Goal: Task Accomplishment & Management: Use online tool/utility

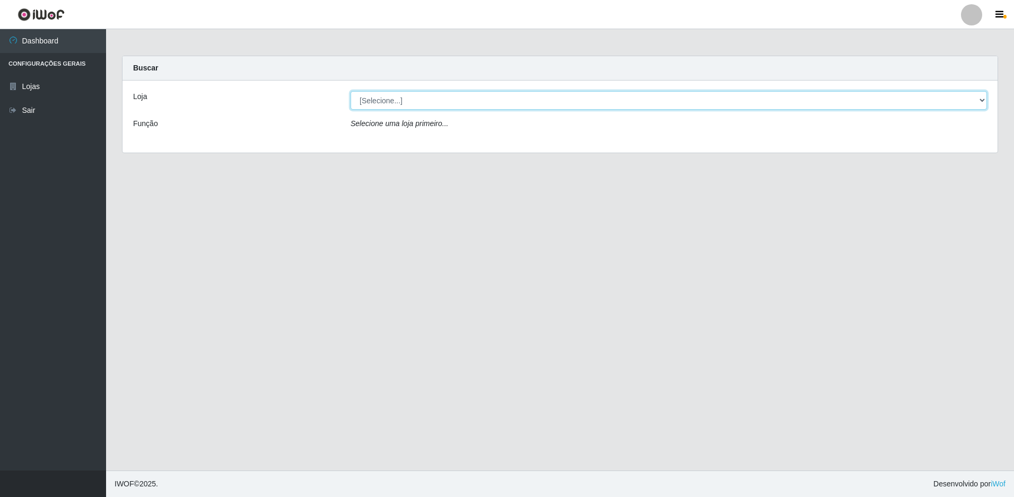
click at [401, 105] on select "[Selecione...] Extrabom - Loja 51 Gaivotas" at bounding box center [669, 100] width 636 height 19
select select "469"
click at [351, 91] on select "[Selecione...] Extrabom - Loja 51 Gaivotas" at bounding box center [669, 100] width 636 height 19
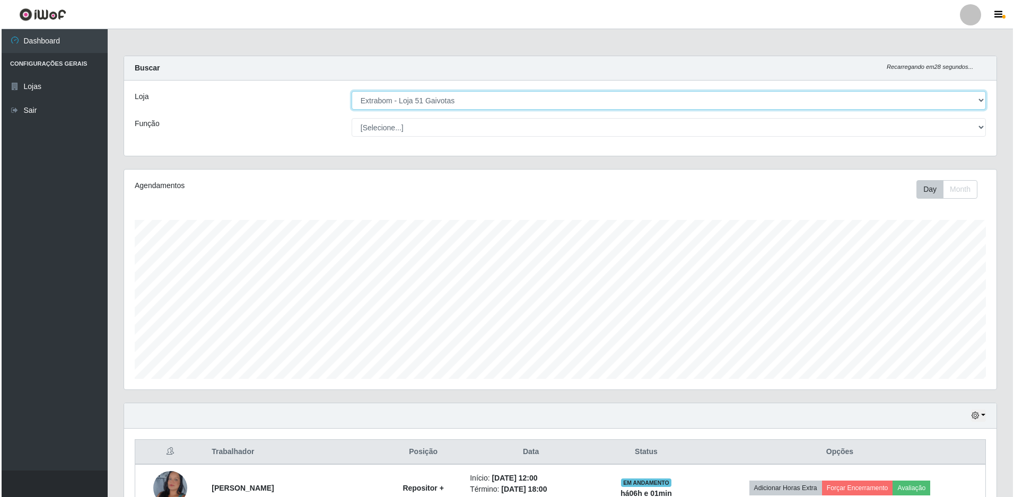
scroll to position [207, 0]
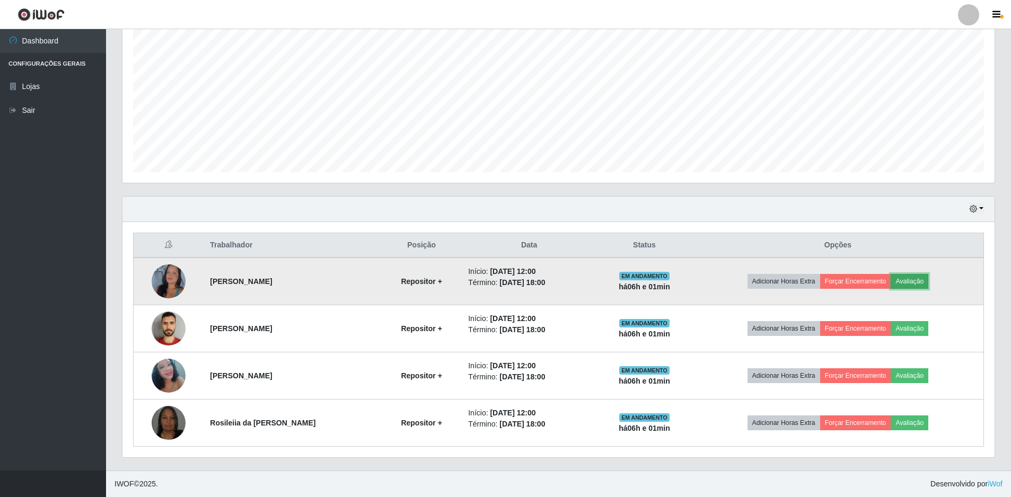
click at [924, 282] on button "Avaliação" at bounding box center [910, 281] width 38 height 15
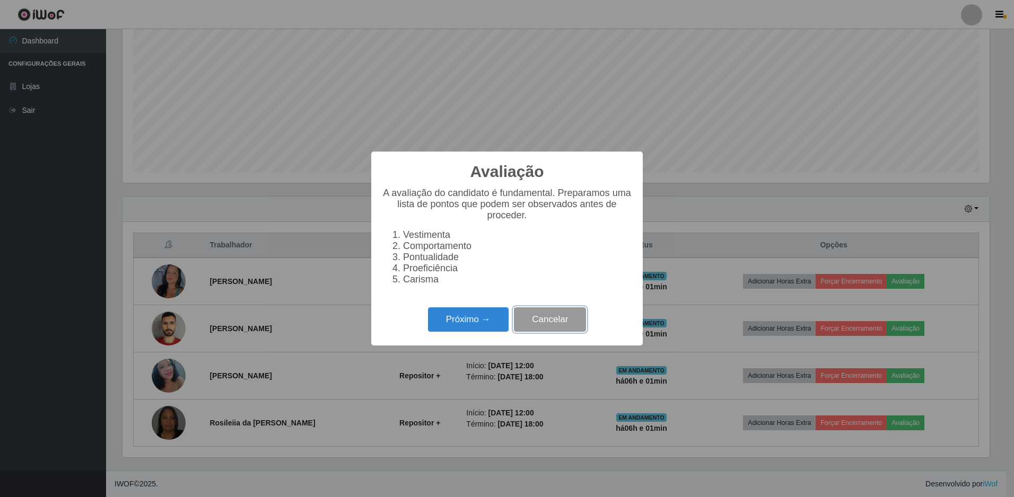
click at [556, 325] on button "Cancelar" at bounding box center [550, 320] width 72 height 25
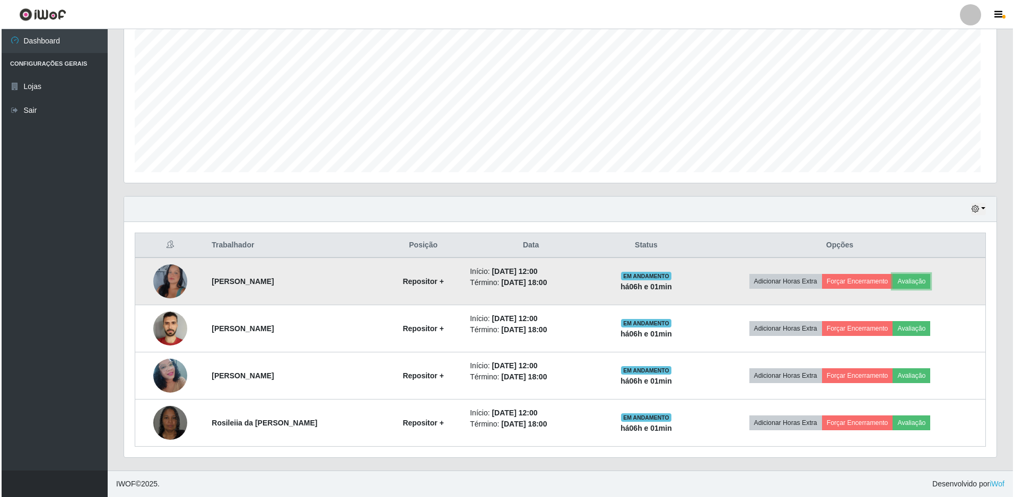
scroll to position [220, 872]
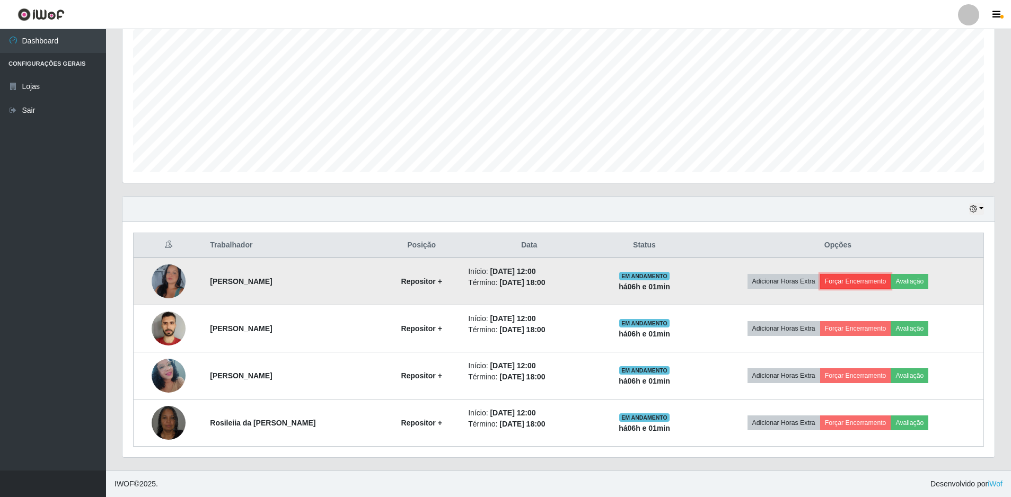
click at [867, 285] on button "Forçar Encerramento" at bounding box center [855, 281] width 71 height 15
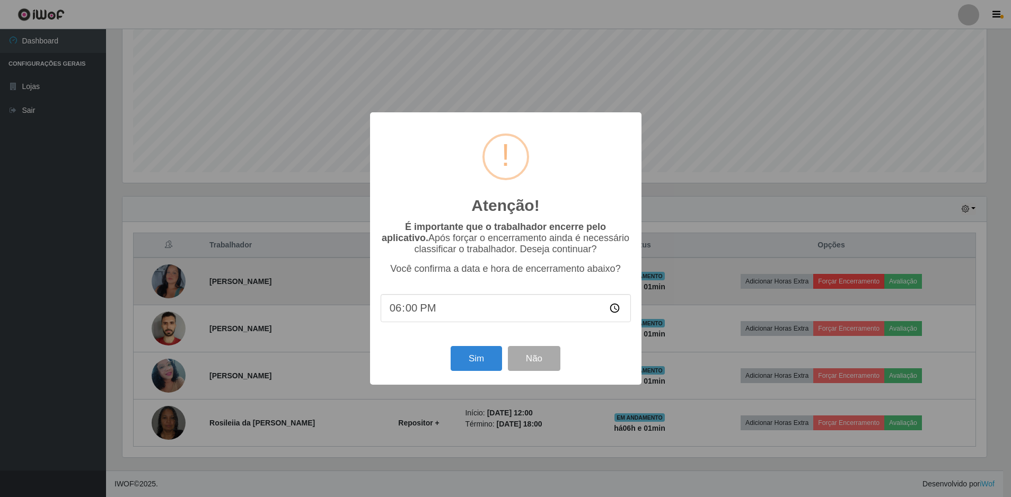
scroll to position [220, 867]
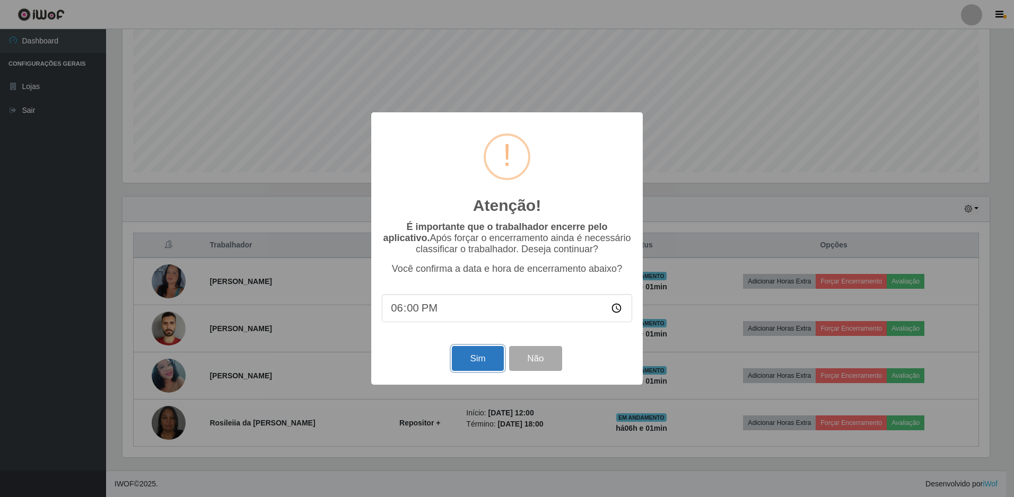
click at [473, 366] on button "Sim" at bounding box center [477, 358] width 51 height 25
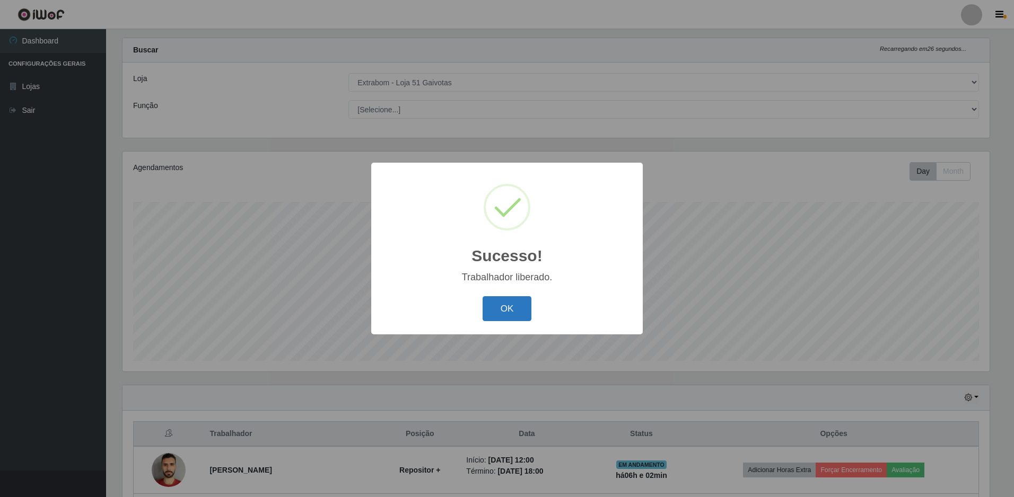
click at [521, 316] on button "OK" at bounding box center [507, 308] width 49 height 25
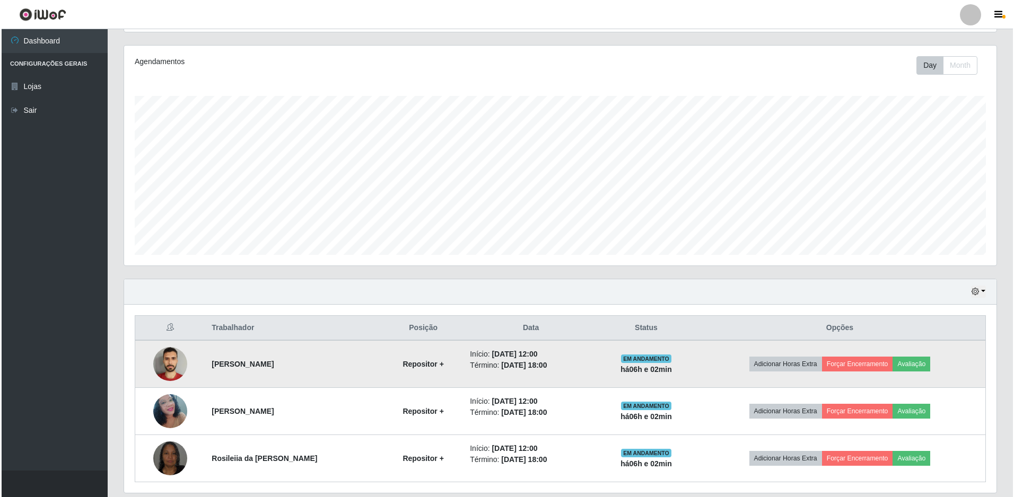
scroll to position [160, 0]
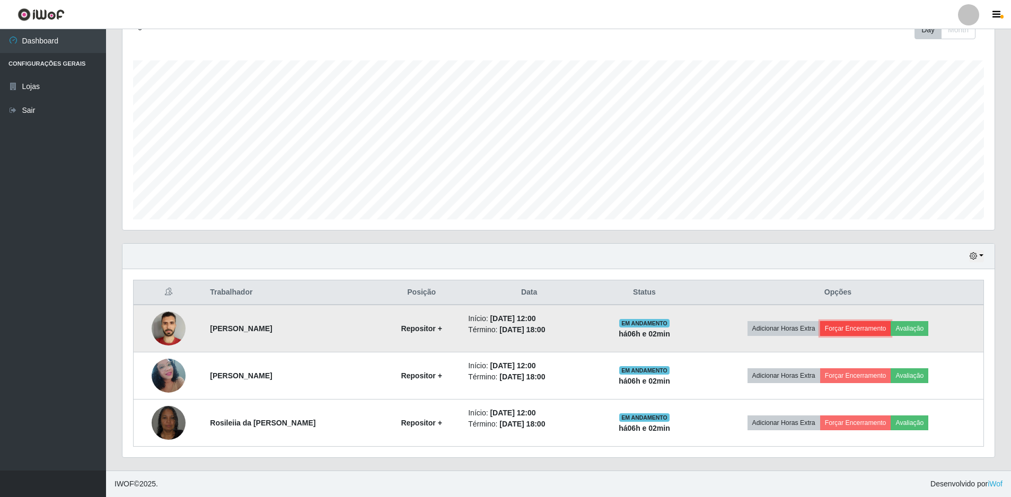
click at [856, 333] on button "Forçar Encerramento" at bounding box center [855, 328] width 71 height 15
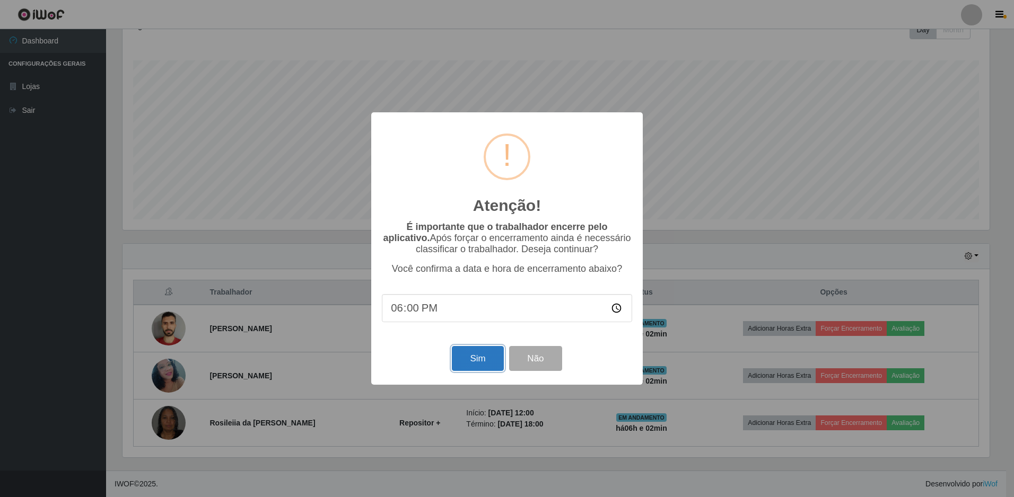
click at [476, 365] on button "Sim" at bounding box center [477, 358] width 51 height 25
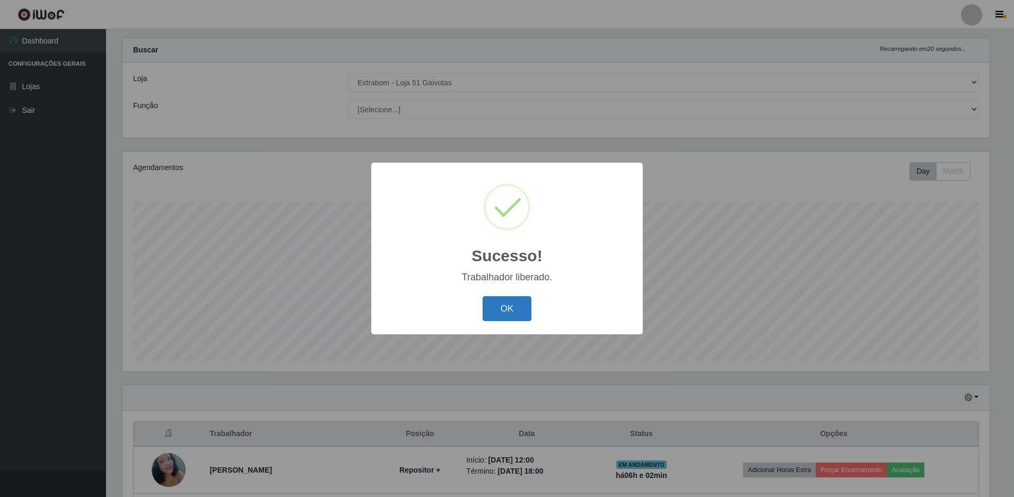
click at [503, 321] on button "OK" at bounding box center [507, 308] width 49 height 25
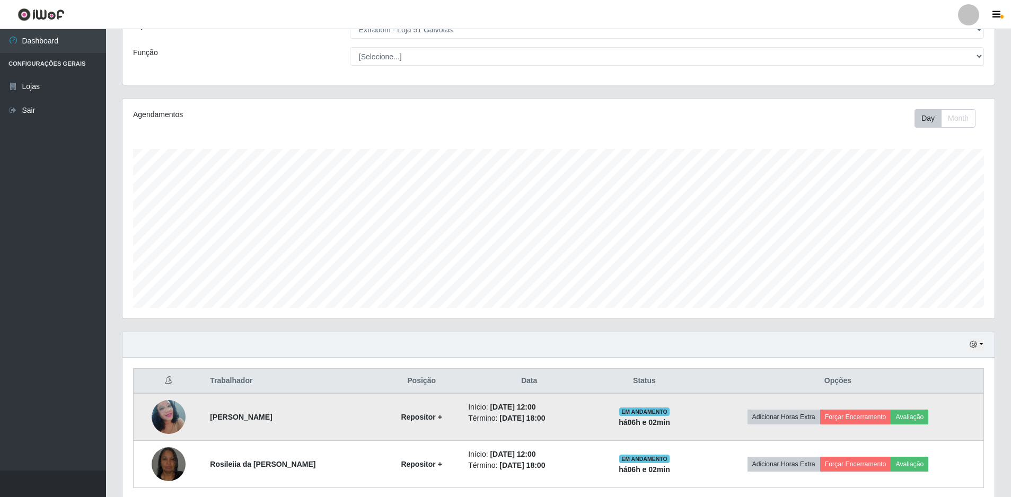
scroll to position [112, 0]
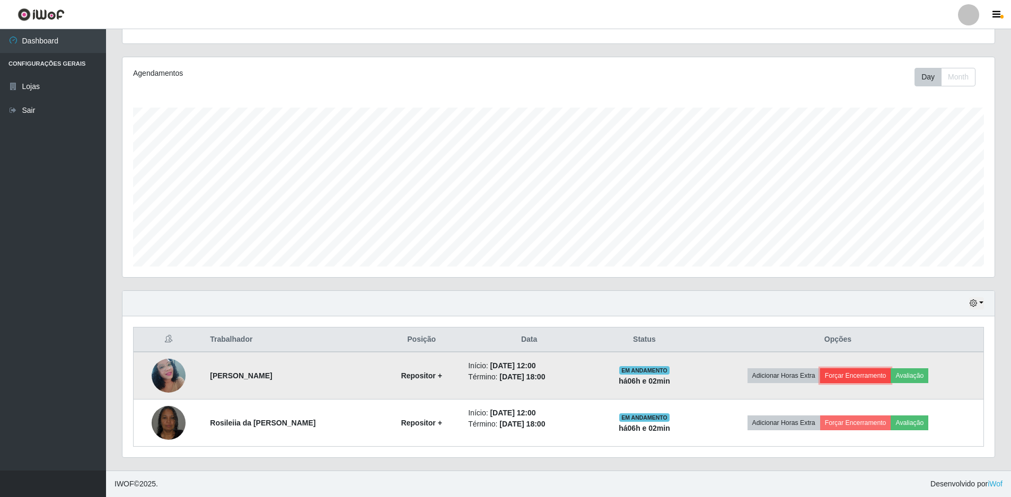
click at [842, 373] on button "Forçar Encerramento" at bounding box center [855, 376] width 71 height 15
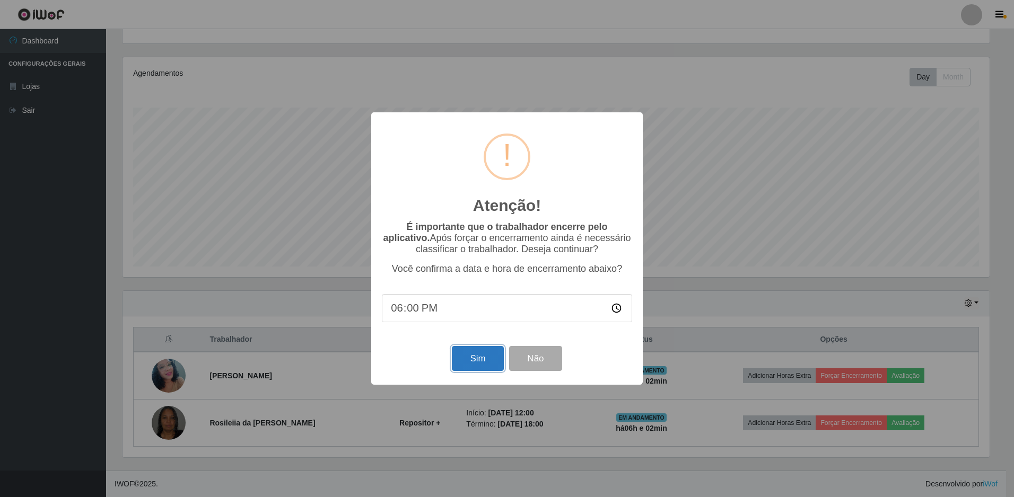
click at [470, 357] on button "Sim" at bounding box center [477, 358] width 51 height 25
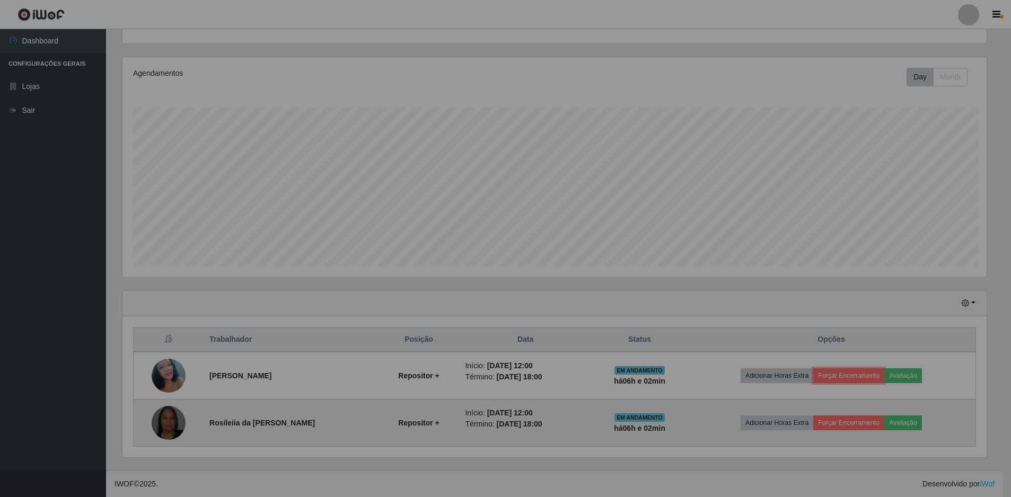
scroll to position [0, 0]
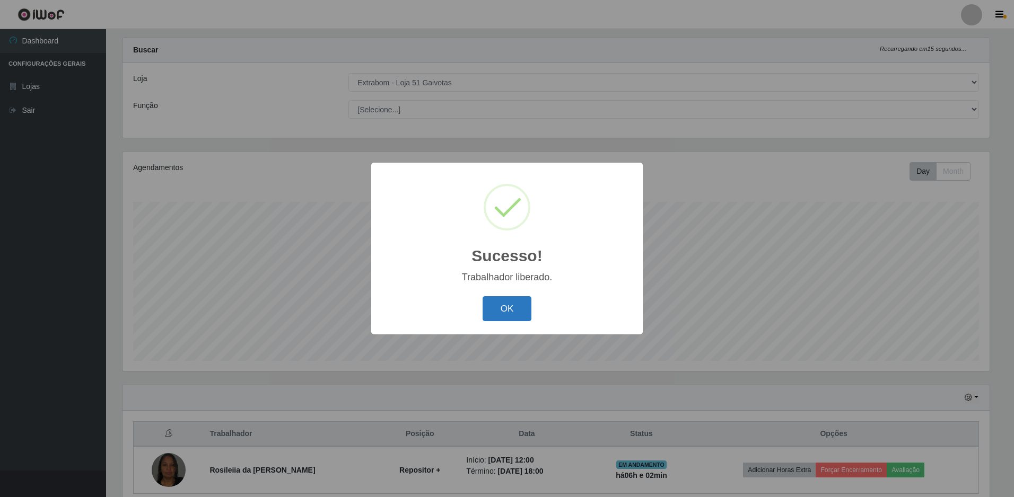
click at [500, 311] on button "OK" at bounding box center [507, 308] width 49 height 25
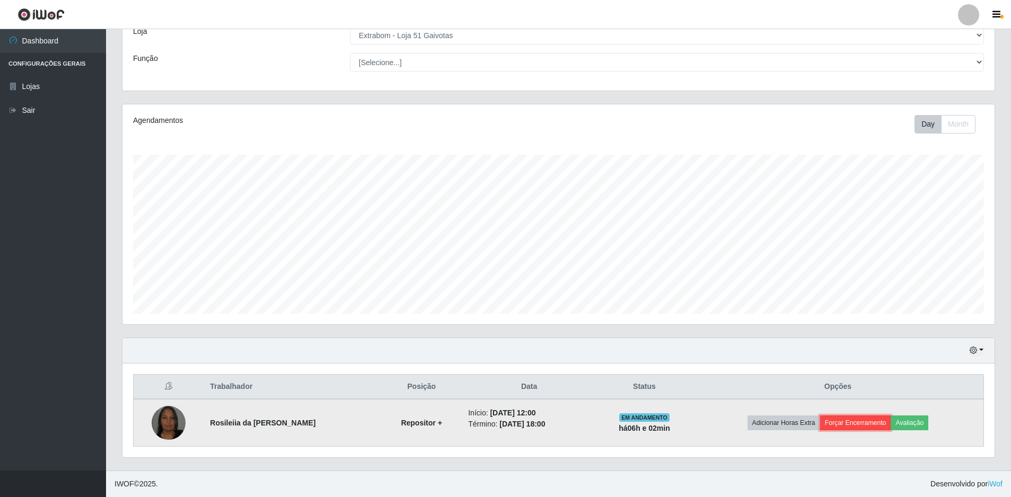
click at [837, 418] on button "Forçar Encerramento" at bounding box center [855, 423] width 71 height 15
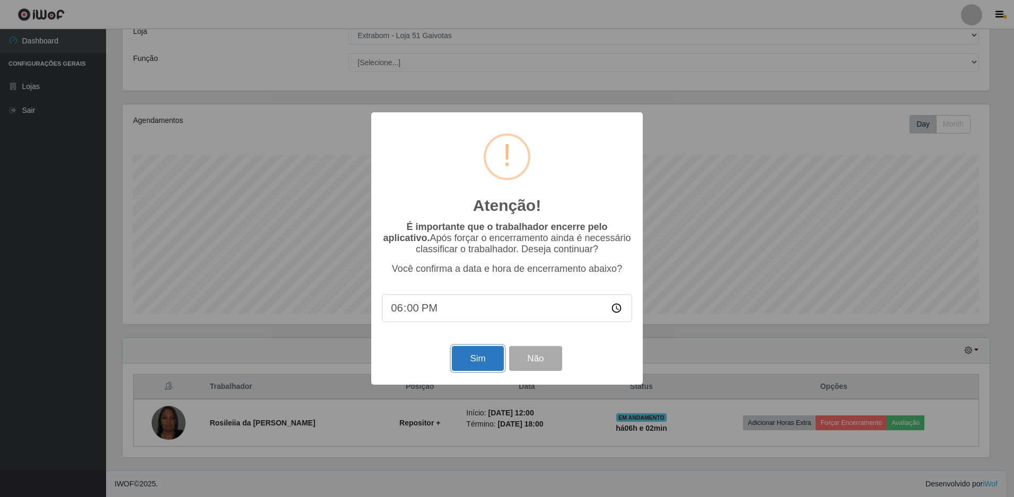
click at [470, 366] on button "Sim" at bounding box center [477, 358] width 51 height 25
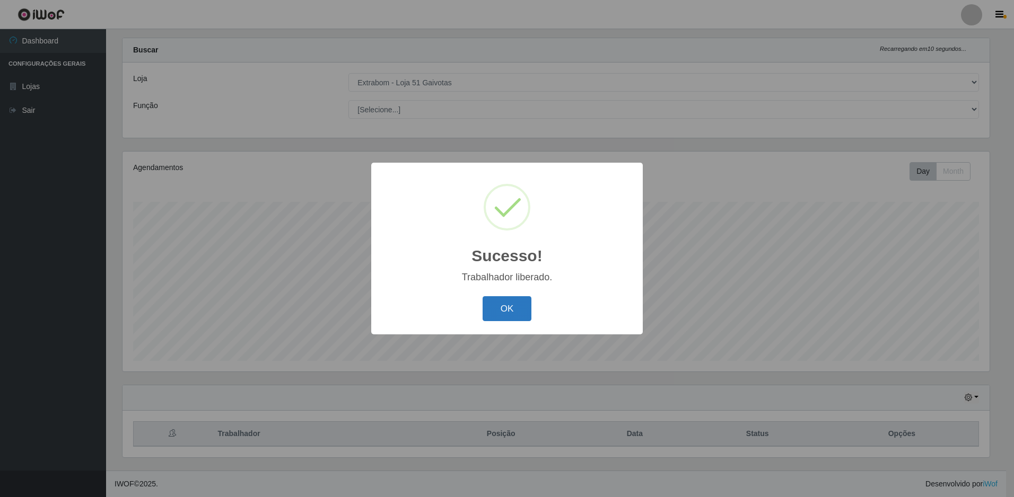
click at [518, 313] on button "OK" at bounding box center [507, 308] width 49 height 25
